Goal: Find specific fact: Find specific fact

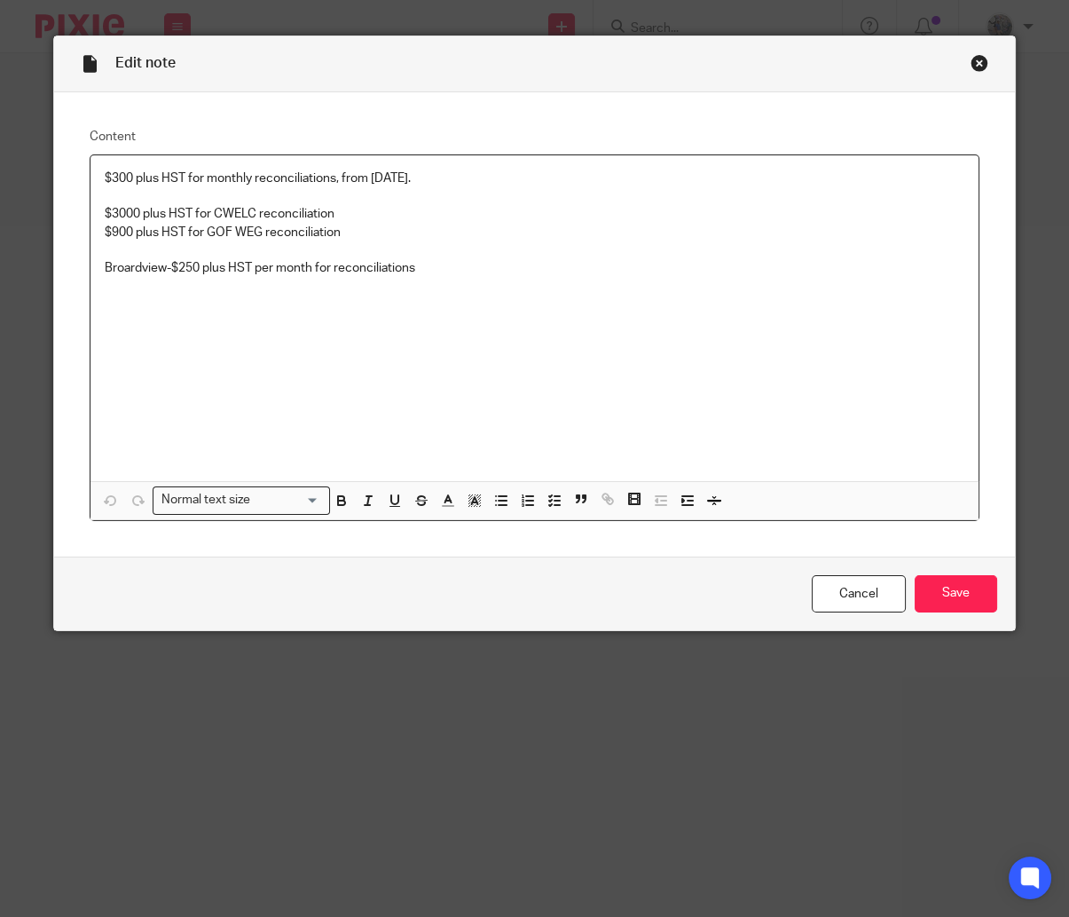
click at [971, 65] on div "Close this dialog window" at bounding box center [980, 63] width 18 height 18
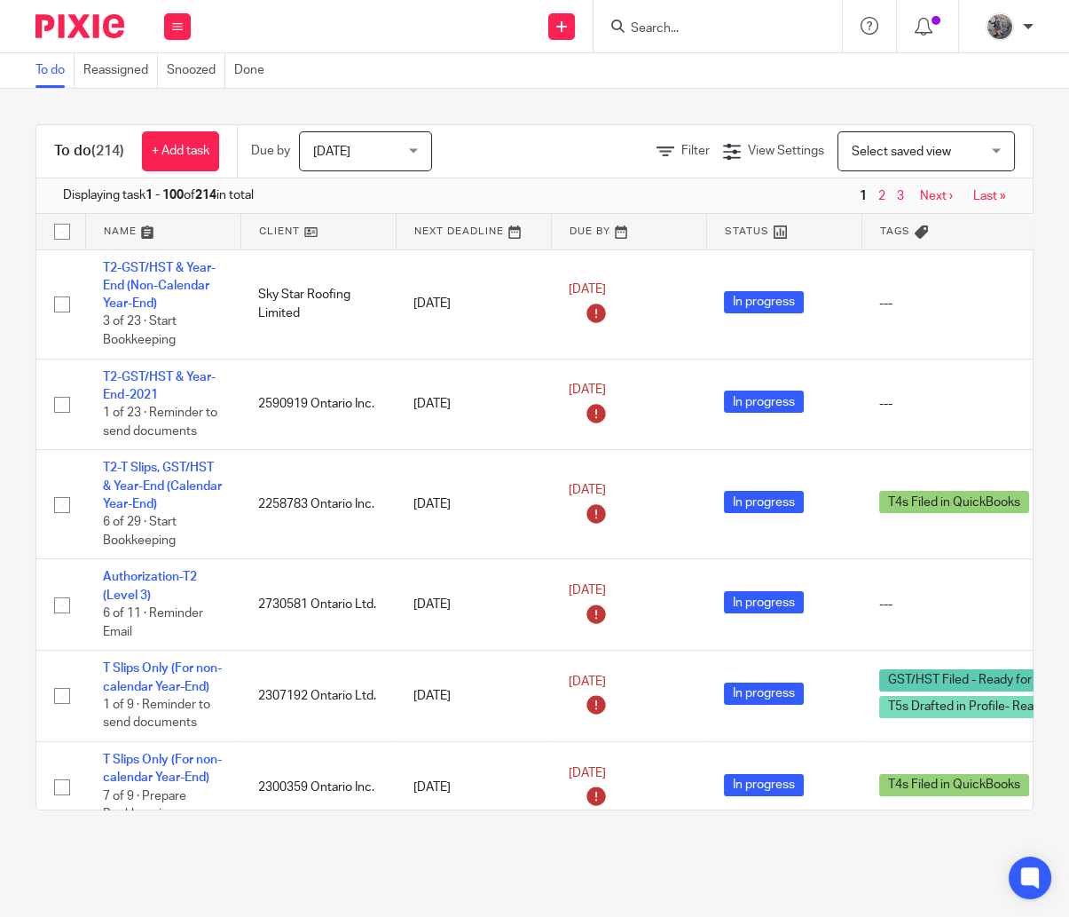
click at [685, 21] on input "Search" at bounding box center [709, 29] width 160 height 16
type input "n"
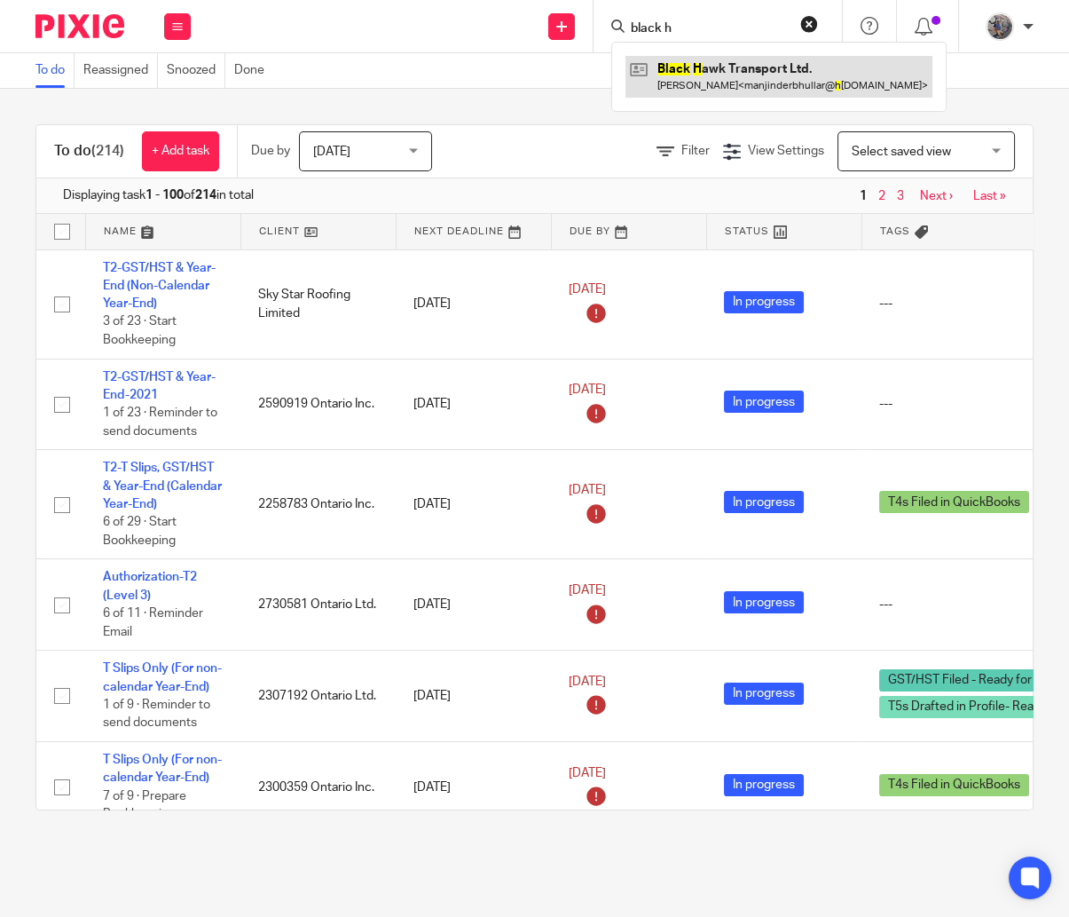
type input "black h"
click at [781, 88] on link at bounding box center [779, 76] width 307 height 41
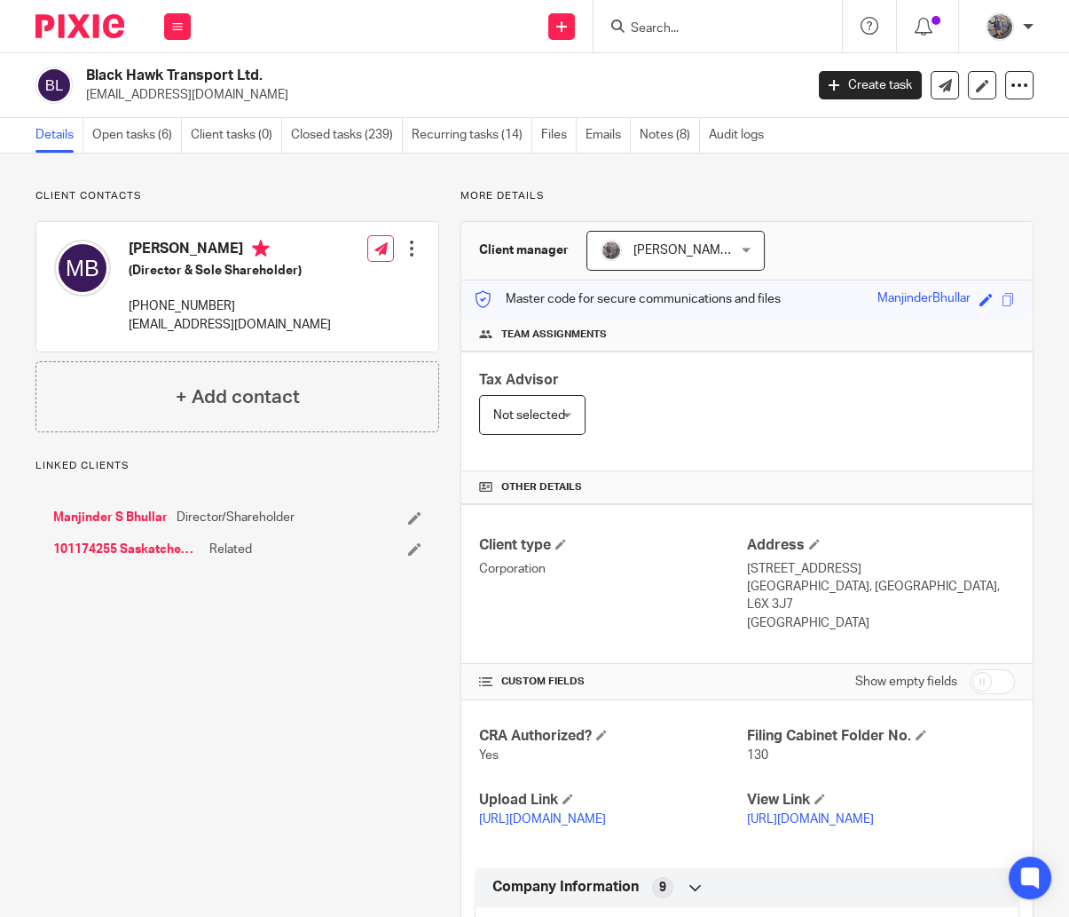
scroll to position [303, 0]
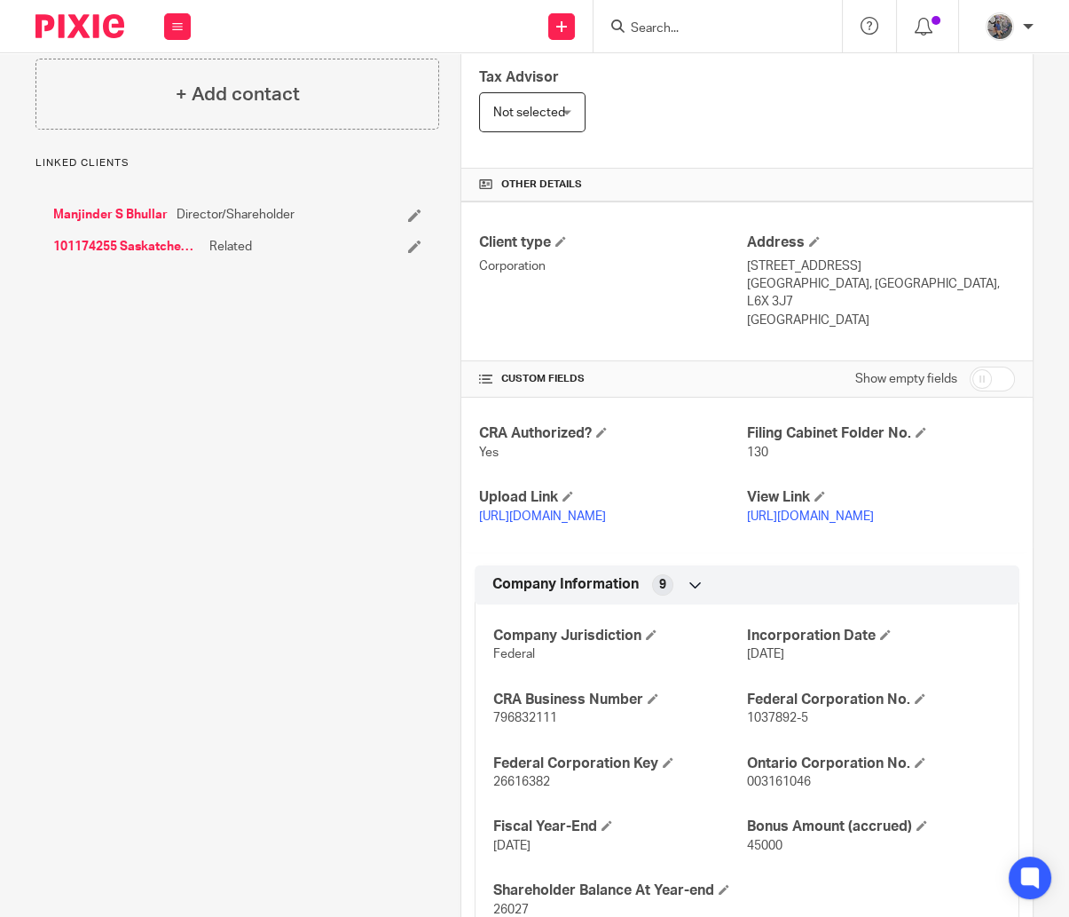
click at [508, 712] on span "796832111" at bounding box center [525, 718] width 64 height 12
copy span "796832111"
